Goal: Task Accomplishment & Management: Complete application form

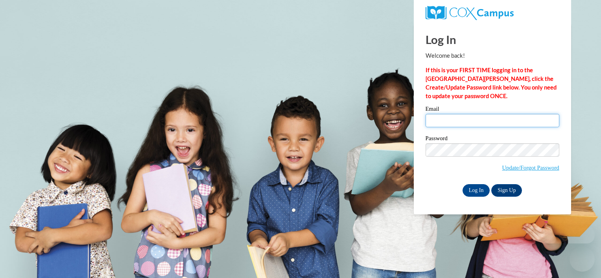
click at [463, 118] on input "Email" at bounding box center [493, 120] width 134 height 13
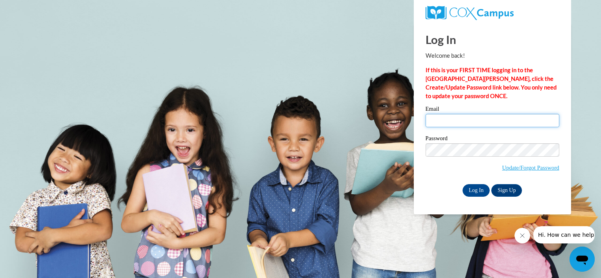
type input "[EMAIL_ADDRESS][DOMAIN_NAME]"
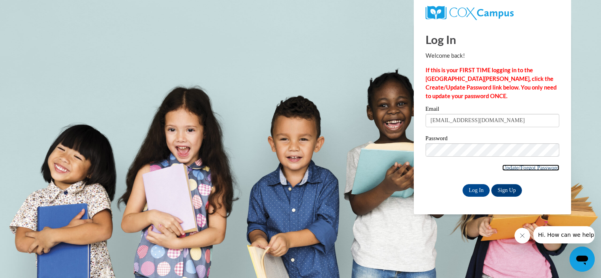
click at [525, 168] on link "Update/Forgot Password" at bounding box center [530, 168] width 57 height 6
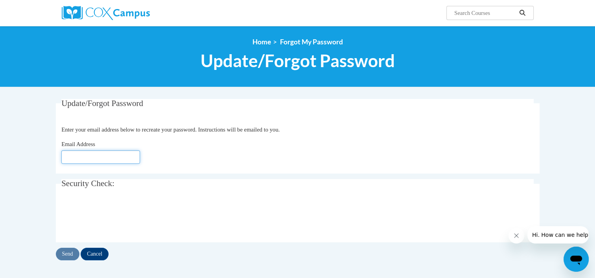
click at [82, 152] on input "Email Address" at bounding box center [100, 157] width 79 height 13
type input "[EMAIL_ADDRESS][DOMAIN_NAME]"
click at [69, 250] on input "Send" at bounding box center [68, 254] width 24 height 13
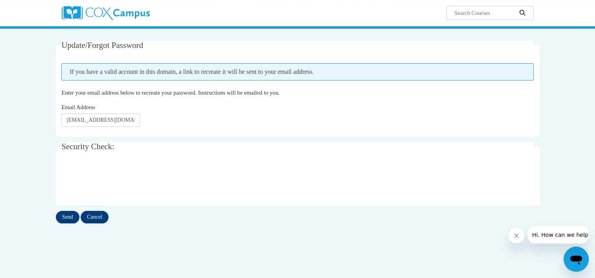
scroll to position [60, 0]
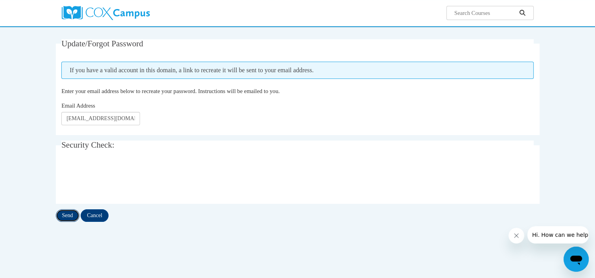
click at [71, 216] on input "Send" at bounding box center [68, 216] width 24 height 13
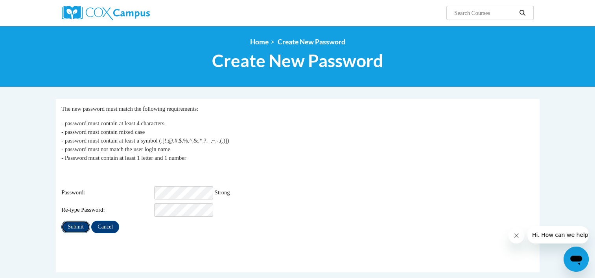
click at [71, 221] on input "Submit" at bounding box center [75, 227] width 28 height 13
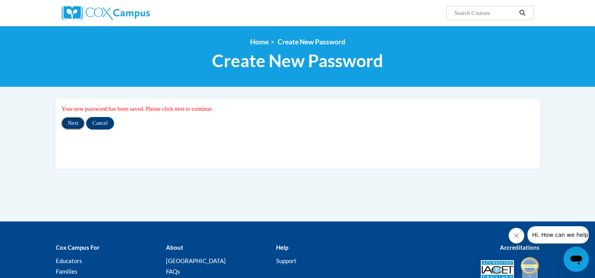
click at [66, 126] on input "Next" at bounding box center [72, 123] width 23 height 13
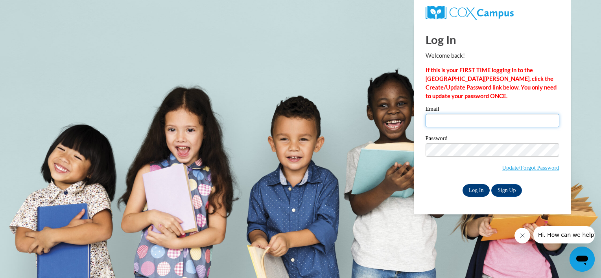
type input "kdsjohnson16@gmail.com"
click at [478, 191] on input "Log In" at bounding box center [477, 190] width 28 height 13
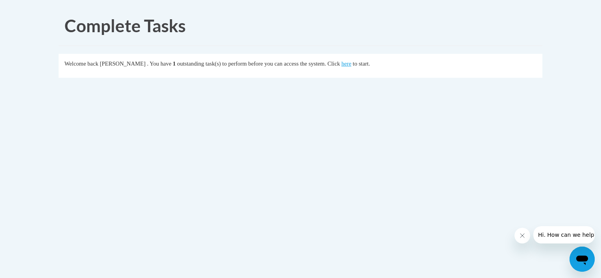
click at [382, 67] on div "Welcome back [PERSON_NAME] . You have 1 outstanding task(s) to perform before y…" at bounding box center [301, 63] width 472 height 9
click at [351, 64] on link "here" at bounding box center [346, 64] width 10 height 6
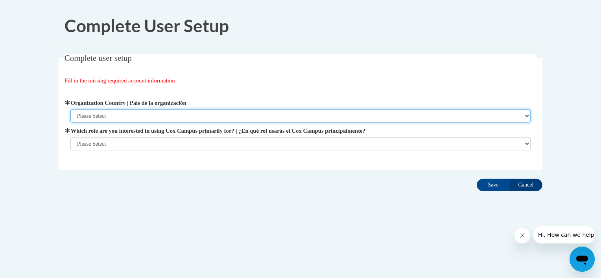
click at [524, 116] on select "Please Select United States | Estados Unidos Outside of the United States | Fue…" at bounding box center [300, 115] width 461 height 13
select select "ad49bcad-a171-4b2e-b99c-48b446064914"
click at [70, 109] on select "Please Select United States | Estados Unidos Outside of the United States | Fue…" at bounding box center [300, 115] width 461 height 13
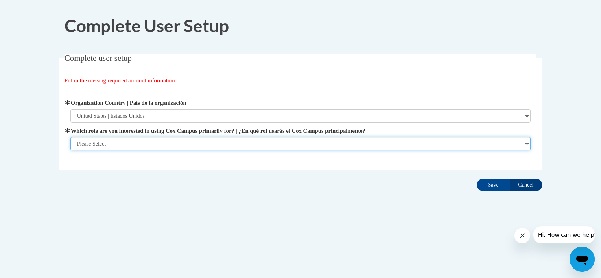
click at [526, 142] on select "Please Select College/University | Colegio/Universidad Community/Nonprofit Part…" at bounding box center [300, 143] width 461 height 13
select select "fbf2d438-af2f-41f8-98f1-81c410e29de3"
click at [70, 151] on select "Please Select College/University | Colegio/Universidad Community/Nonprofit Part…" at bounding box center [300, 143] width 461 height 13
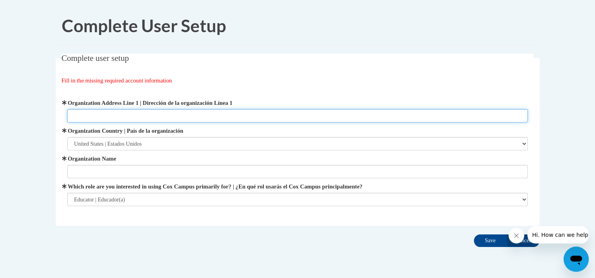
click at [471, 112] on input "Organization Address Line 1 | Dirección de la organización Línea 1" at bounding box center [297, 115] width 461 height 13
type input "2424 Powder Springs Rd SW"
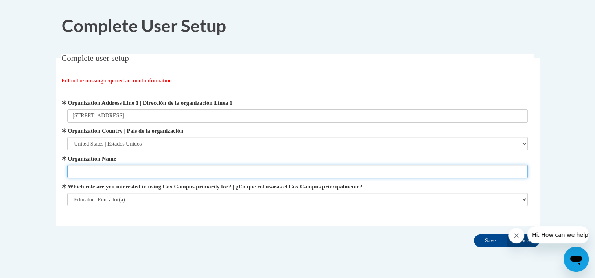
click at [124, 170] on input "Organization Name" at bounding box center [297, 171] width 461 height 13
type input "Chroma Early Learning Academy of West Cobb"
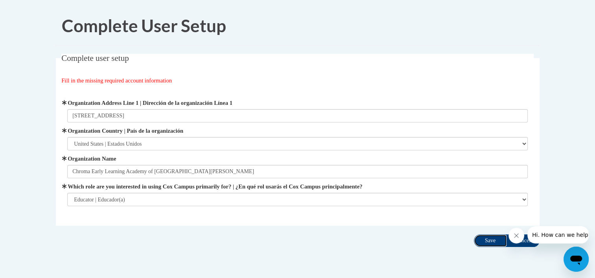
click at [480, 241] on input "Save" at bounding box center [490, 241] width 33 height 13
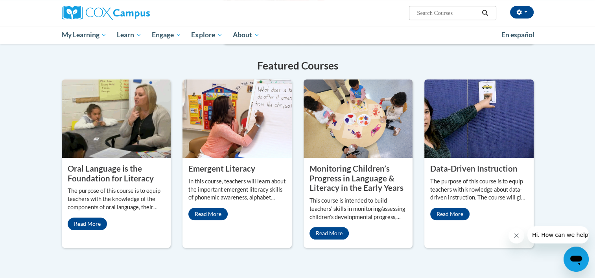
scroll to position [609, 0]
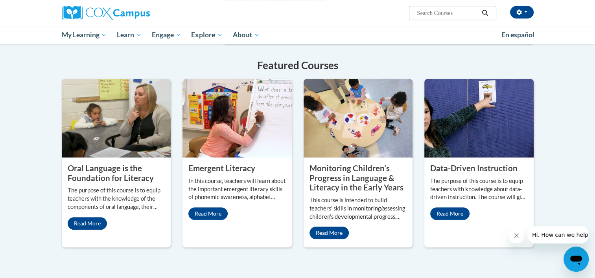
click at [465, 148] on img at bounding box center [478, 118] width 109 height 79
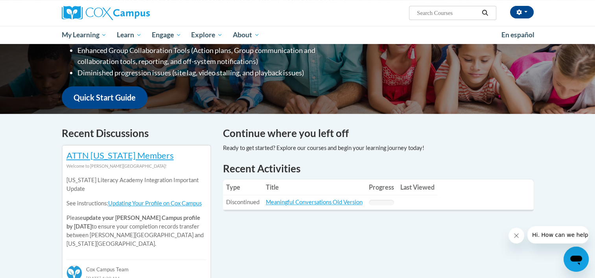
scroll to position [162, 0]
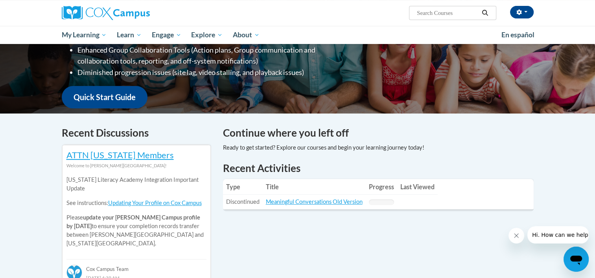
click at [516, 196] on table "Type Title Progress Last Viewed Type: Discontinued Title: Meaningful Conversati…" at bounding box center [378, 194] width 311 height 30
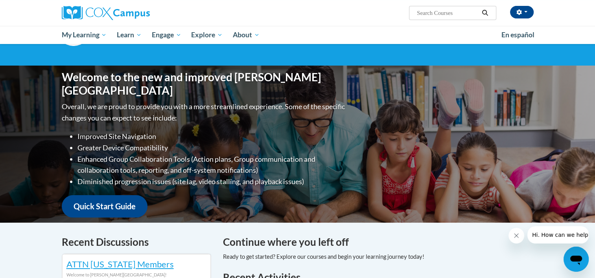
scroll to position [53, 0]
